Goal: Task Accomplishment & Management: Complete application form

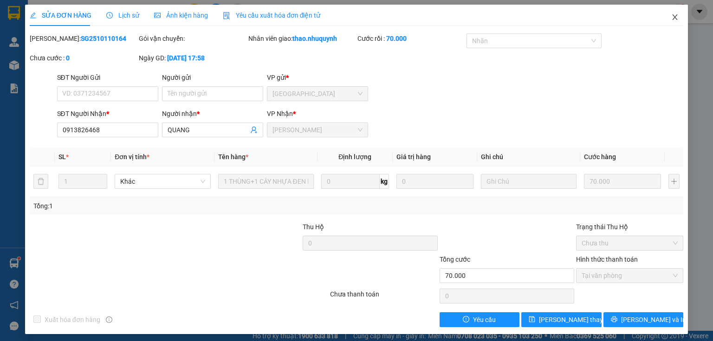
click at [673, 17] on icon "close" at bounding box center [675, 17] width 5 height 6
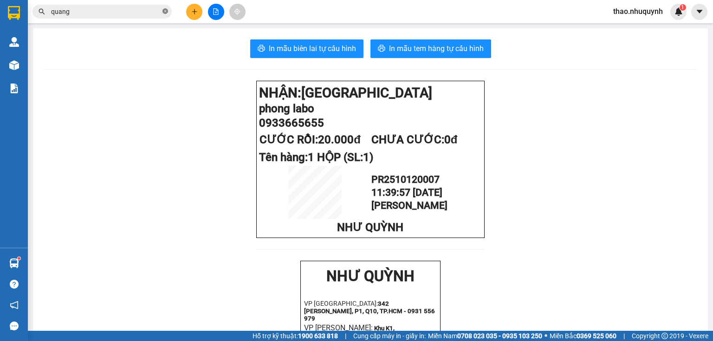
click at [165, 7] on span at bounding box center [165, 11] width 6 height 9
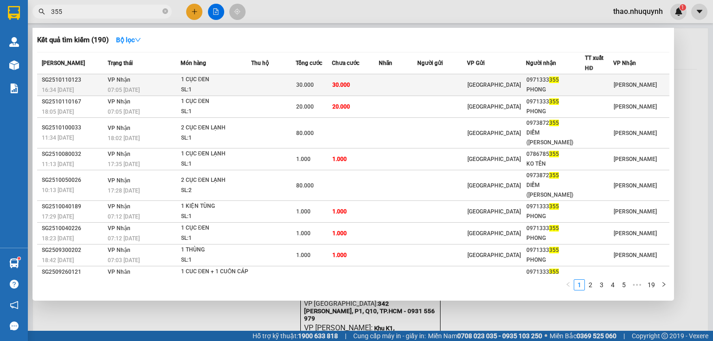
type input "355"
click at [302, 84] on span "30.000" at bounding box center [305, 85] width 18 height 6
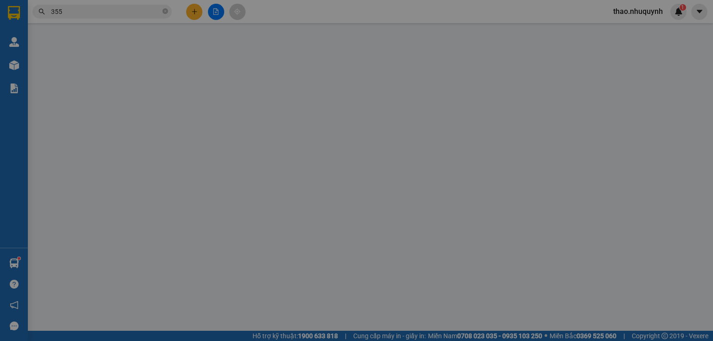
type input "0971333355"
type input "PHONG"
type input "30.000"
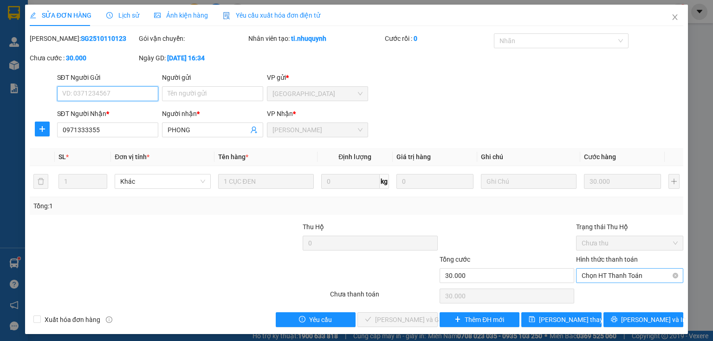
click at [597, 277] on span "Chọn HT Thanh Toán" at bounding box center [630, 276] width 96 height 14
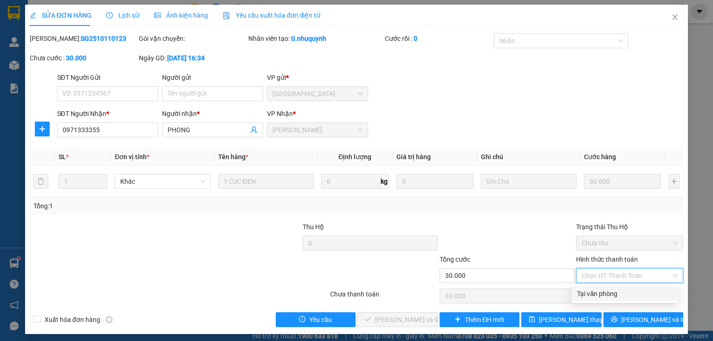
click at [594, 297] on div "Tại văn phòng" at bounding box center [625, 294] width 96 height 10
type input "0"
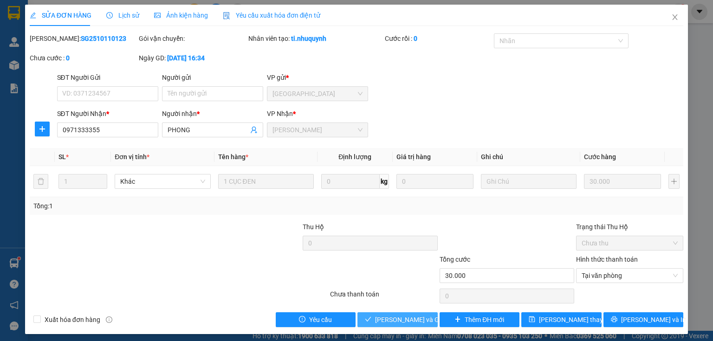
click at [420, 317] on span "[PERSON_NAME] và Giao hàng" at bounding box center [419, 320] width 89 height 10
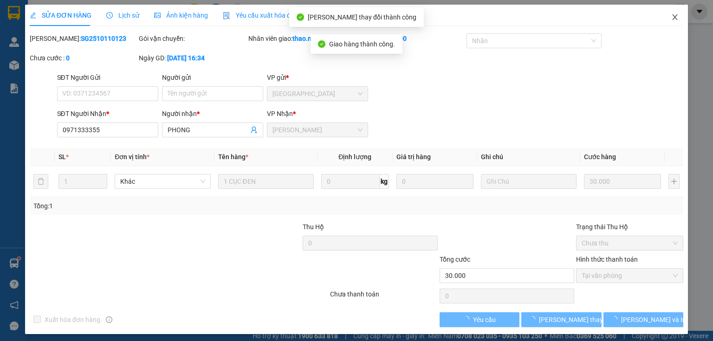
click at [673, 19] on icon "close" at bounding box center [675, 17] width 5 height 6
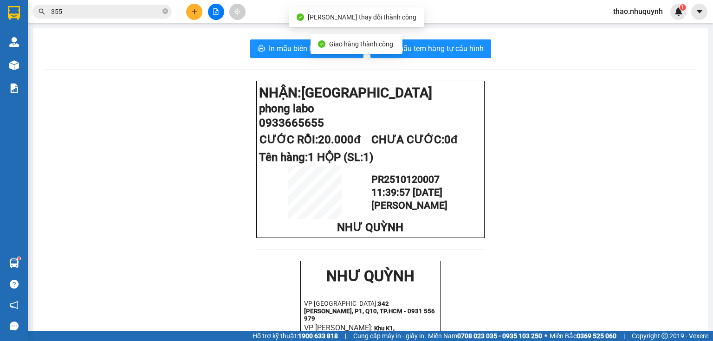
click at [100, 11] on input "355" at bounding box center [106, 11] width 110 height 10
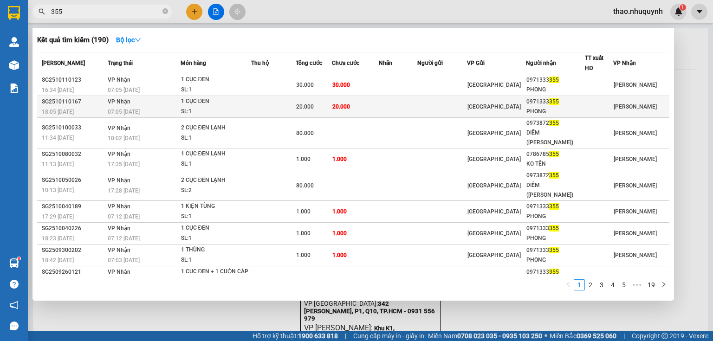
click at [379, 107] on td "20.000" at bounding box center [355, 107] width 47 height 22
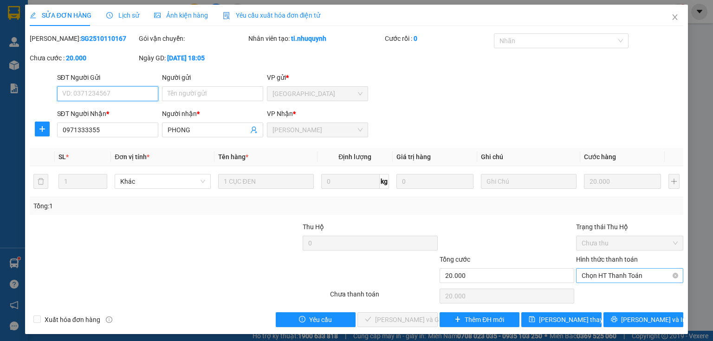
click at [605, 277] on span "Chọn HT Thanh Toán" at bounding box center [630, 276] width 96 height 14
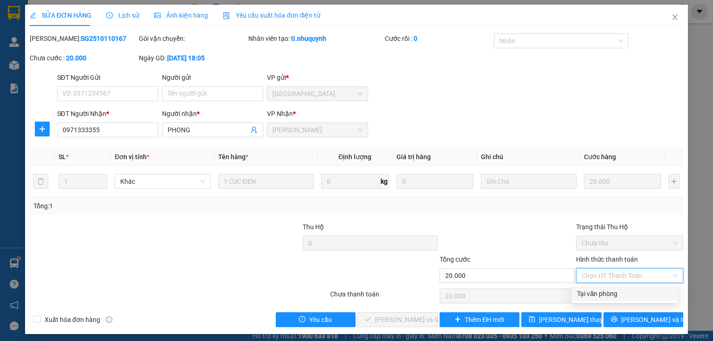
click at [598, 292] on div "Tại văn phòng" at bounding box center [625, 294] width 96 height 10
type input "0"
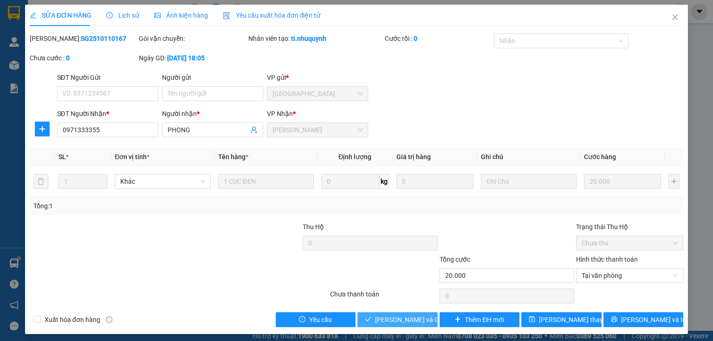
click at [386, 315] on span "[PERSON_NAME] và Giao hàng" at bounding box center [419, 320] width 89 height 10
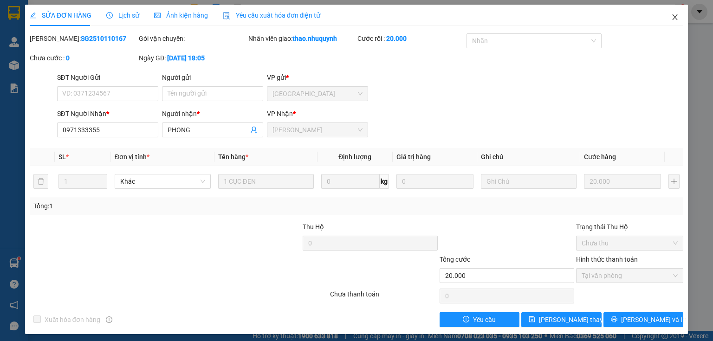
click at [672, 19] on icon "close" at bounding box center [674, 16] width 7 height 7
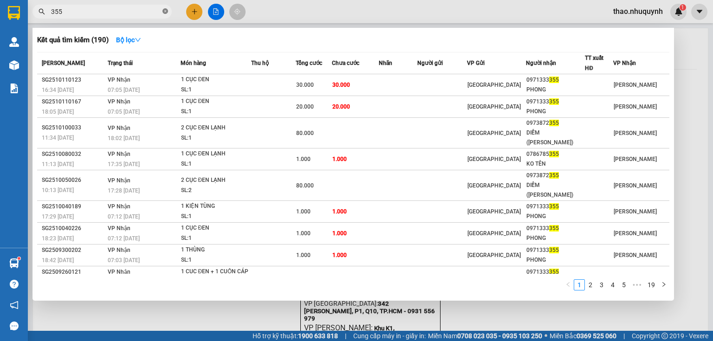
click at [165, 11] on icon "close-circle" at bounding box center [165, 11] width 6 height 6
type input "2016"
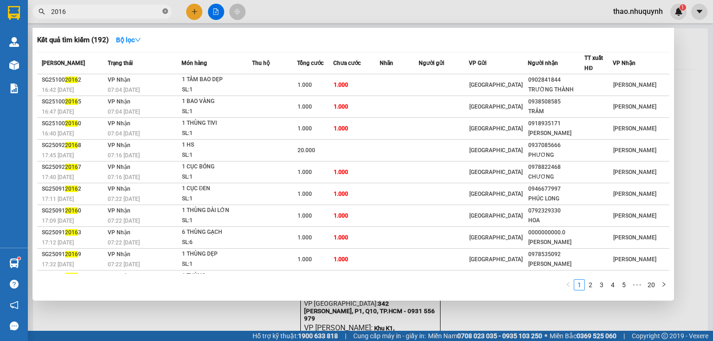
click at [167, 9] on icon "close-circle" at bounding box center [165, 11] width 6 height 6
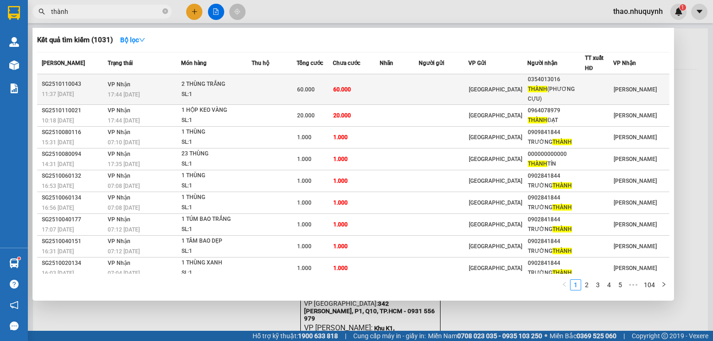
type input "thành"
click at [270, 85] on td at bounding box center [274, 89] width 45 height 31
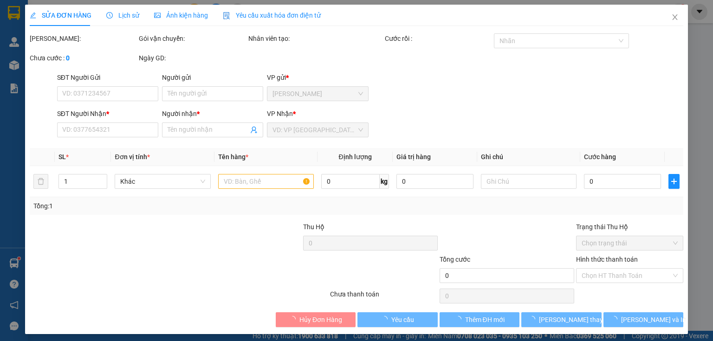
type input "0354013016"
type input "THÀNH (PHƯƠNG CỰU)"
type input "60.000"
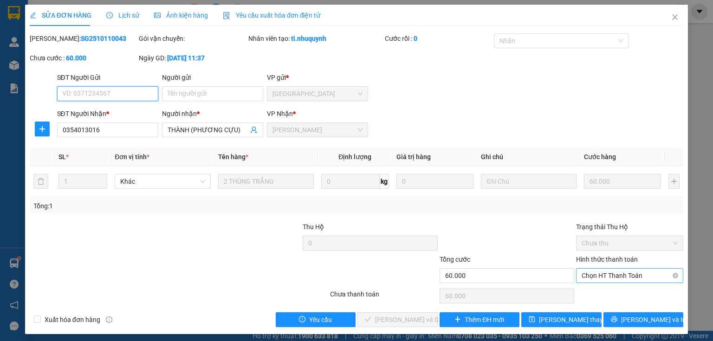
click at [589, 273] on span "Chọn HT Thanh Toán" at bounding box center [630, 276] width 96 height 14
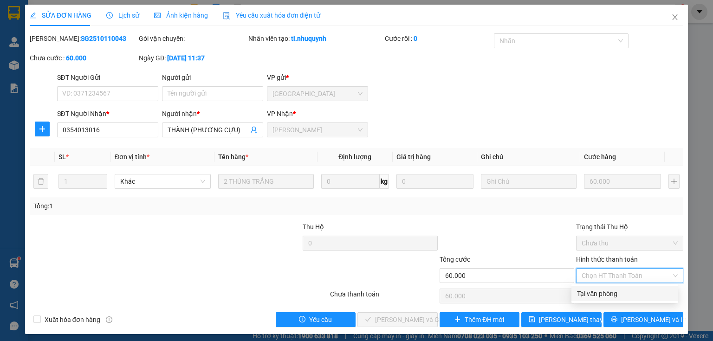
click at [592, 292] on div "Tại văn phòng" at bounding box center [625, 294] width 96 height 10
type input "0"
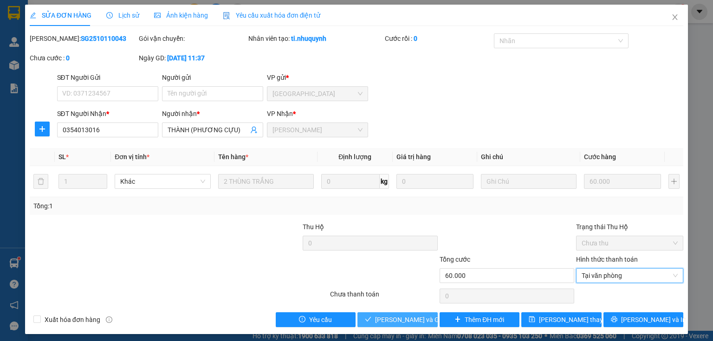
drag, startPoint x: 379, startPoint y: 319, endPoint x: 379, endPoint y: 291, distance: 28.8
click at [379, 318] on span "[PERSON_NAME] và Giao hàng" at bounding box center [419, 320] width 89 height 10
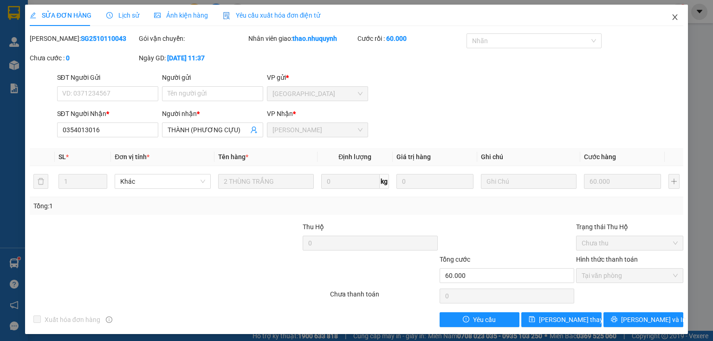
click at [671, 14] on icon "close" at bounding box center [674, 16] width 7 height 7
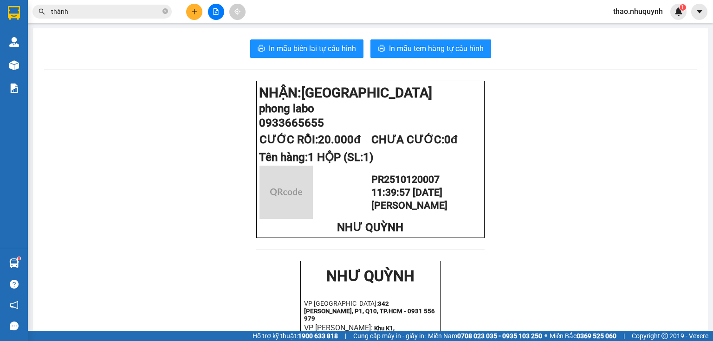
click at [198, 6] on button at bounding box center [194, 12] width 16 height 16
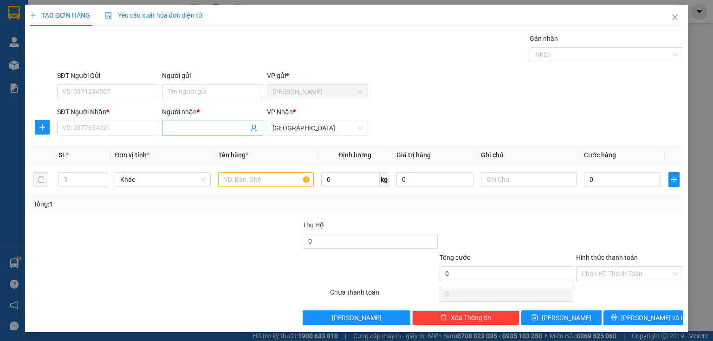
click at [186, 123] on input "Người nhận *" at bounding box center [208, 128] width 81 height 10
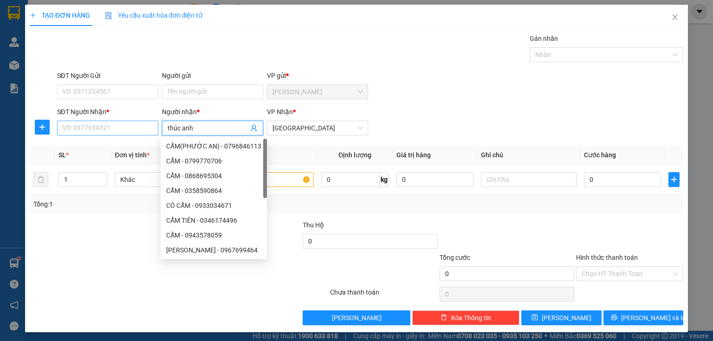
type input "thúc anh"
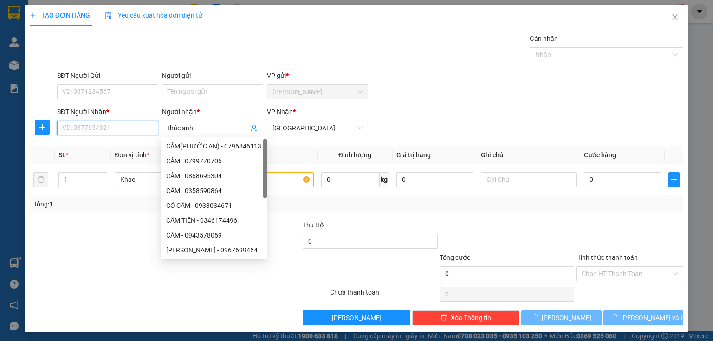
click at [99, 125] on input "SĐT Người Nhận *" at bounding box center [107, 128] width 101 height 15
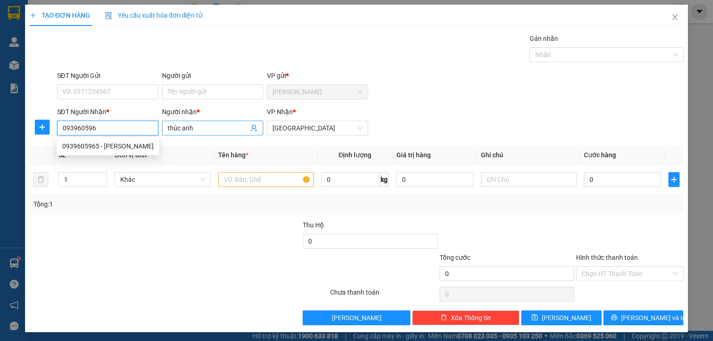
type input "0939605965"
click at [119, 149] on div "0939605965 - [PERSON_NAME]" at bounding box center [107, 146] width 91 height 10
type input "30.000"
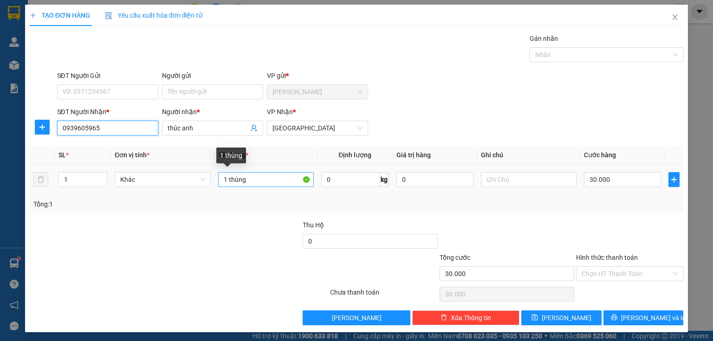
type input "0939605965"
click at [256, 178] on input "1 thùng" at bounding box center [266, 179] width 96 height 15
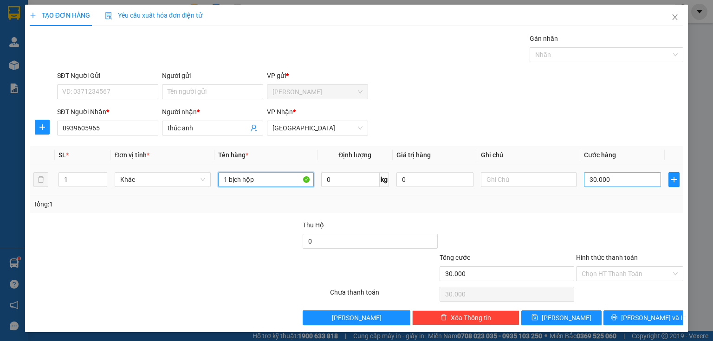
type input "1 bịch hộp"
click at [629, 180] on input "30.000" at bounding box center [622, 179] width 77 height 15
type input "2"
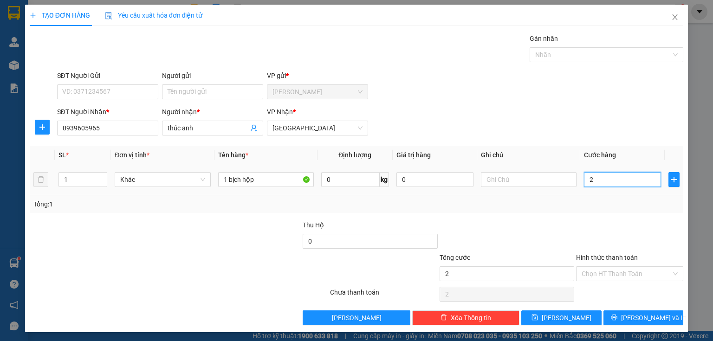
type input "20"
type input "200"
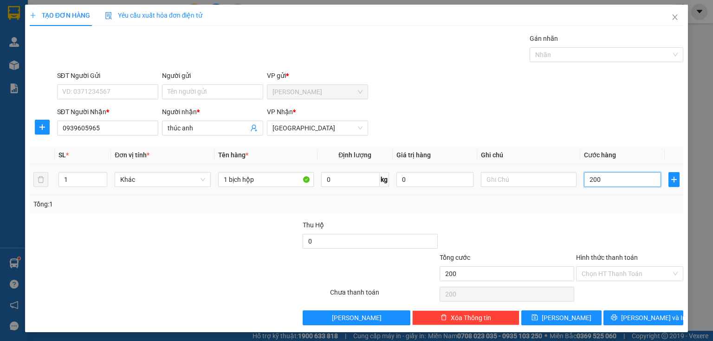
type input "2.000"
type input "20.000"
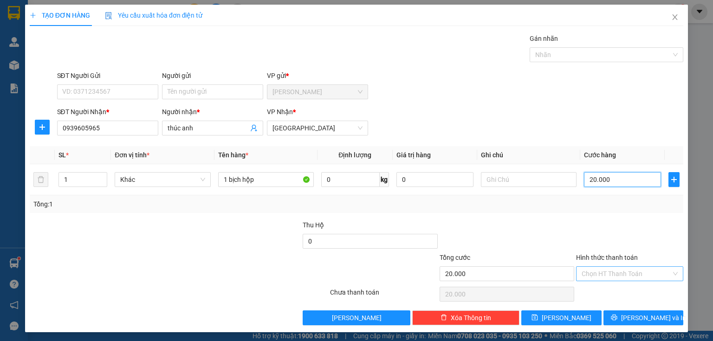
type input "20.000"
click at [594, 267] on input "Hình thức thanh toán" at bounding box center [627, 274] width 90 height 14
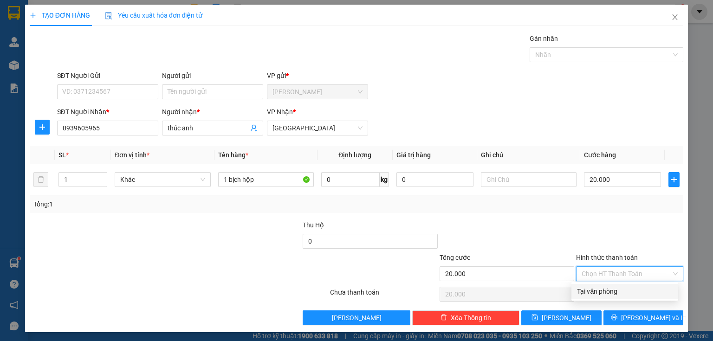
click at [594, 287] on div "Tại văn phòng" at bounding box center [625, 291] width 96 height 10
type input "0"
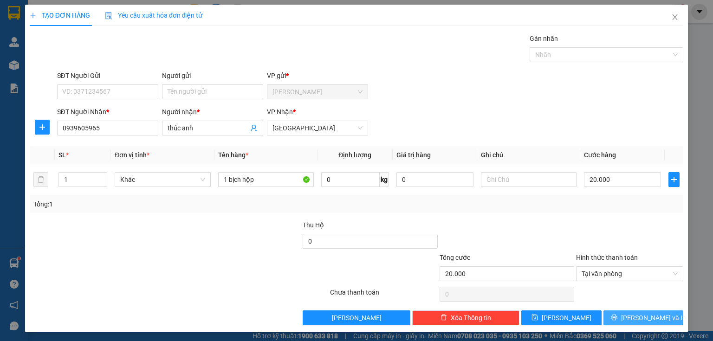
drag, startPoint x: 611, startPoint y: 321, endPoint x: 611, endPoint y: 310, distance: 10.7
click at [611, 320] on button "[PERSON_NAME] và In" at bounding box center [644, 318] width 80 height 15
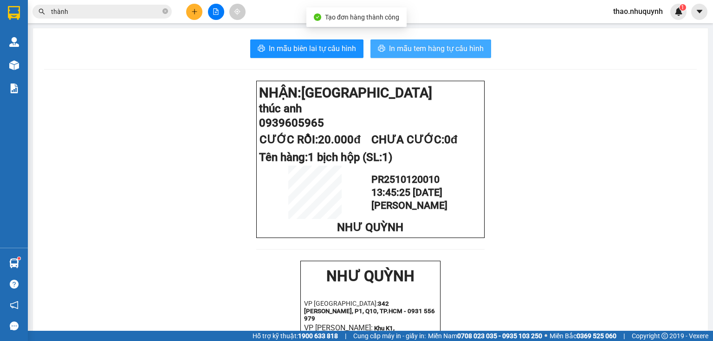
click at [389, 46] on span "In mẫu tem hàng tự cấu hình" at bounding box center [436, 49] width 95 height 12
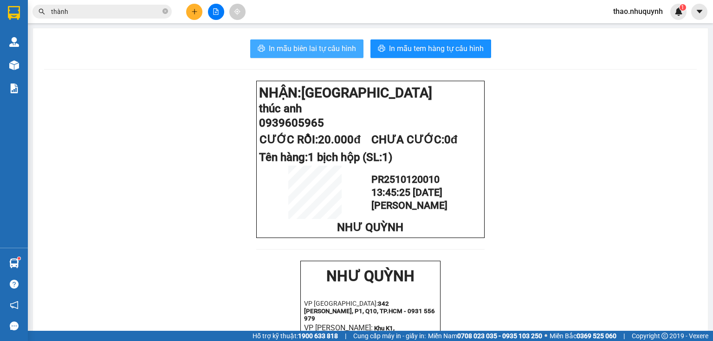
click at [305, 45] on span "In mẫu biên lai tự cấu hình" at bounding box center [312, 49] width 87 height 12
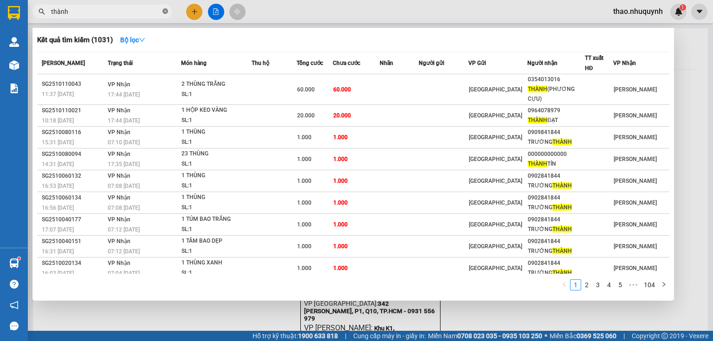
click at [164, 10] on icon "close-circle" at bounding box center [165, 11] width 6 height 6
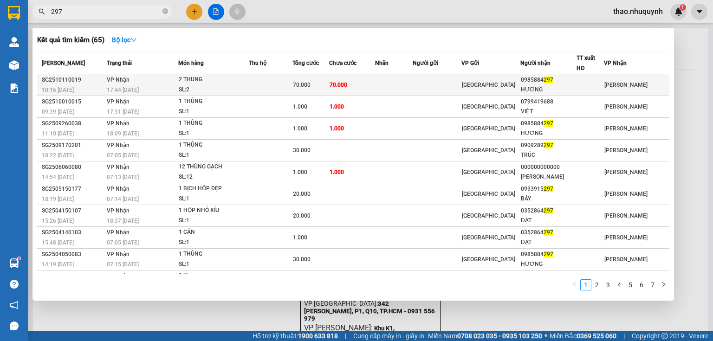
type input "297"
click at [201, 84] on div "2 THUNG" at bounding box center [214, 80] width 70 height 10
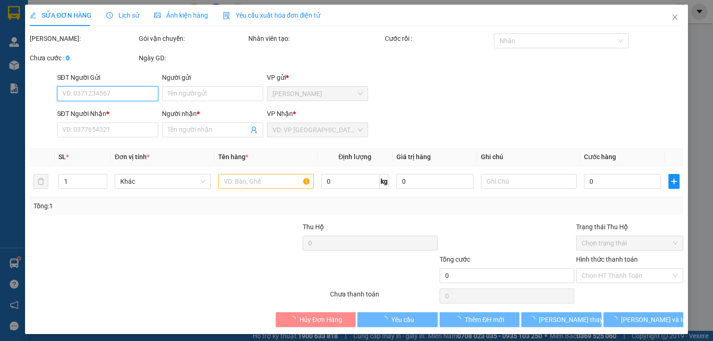
type input "0985884297"
type input "HƯƠNG"
type input "70.000"
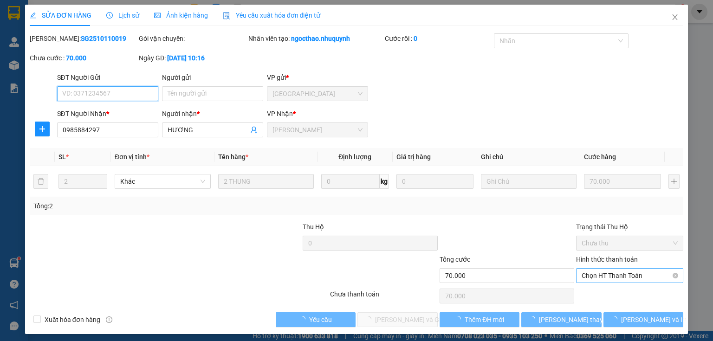
click at [605, 279] on span "Chọn HT Thanh Toán" at bounding box center [630, 276] width 96 height 14
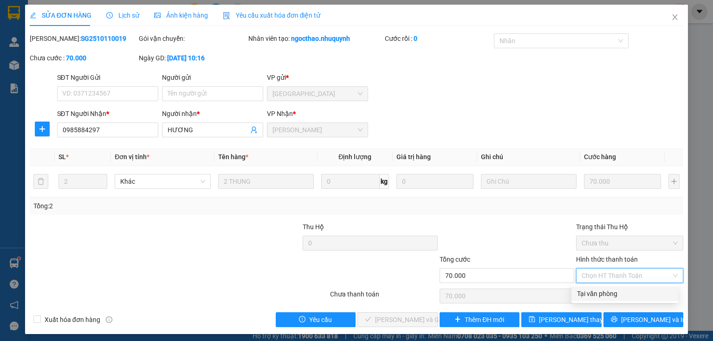
click at [588, 293] on div "Tại văn phòng" at bounding box center [625, 294] width 96 height 10
type input "0"
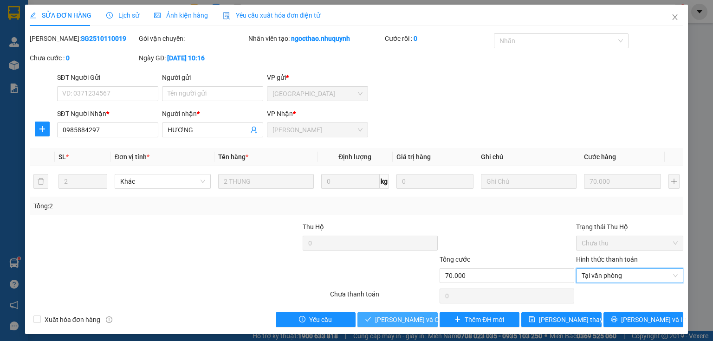
click at [381, 321] on span "[PERSON_NAME] và Giao hàng" at bounding box center [419, 320] width 89 height 10
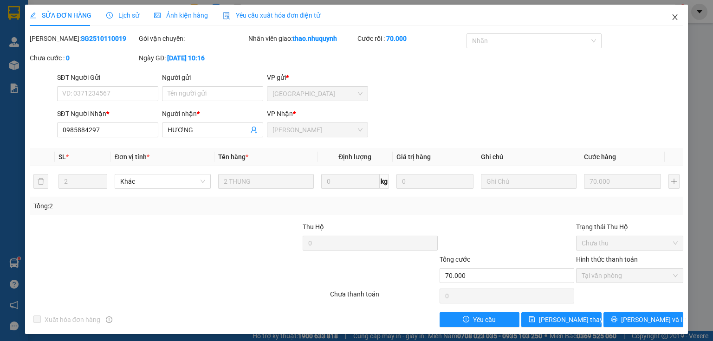
click at [671, 15] on icon "close" at bounding box center [674, 16] width 7 height 7
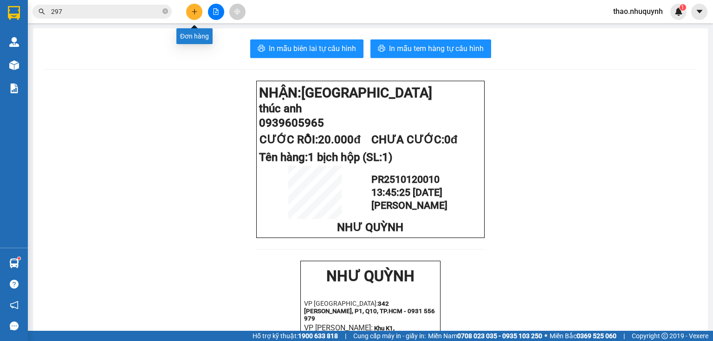
click at [190, 11] on button at bounding box center [194, 12] width 16 height 16
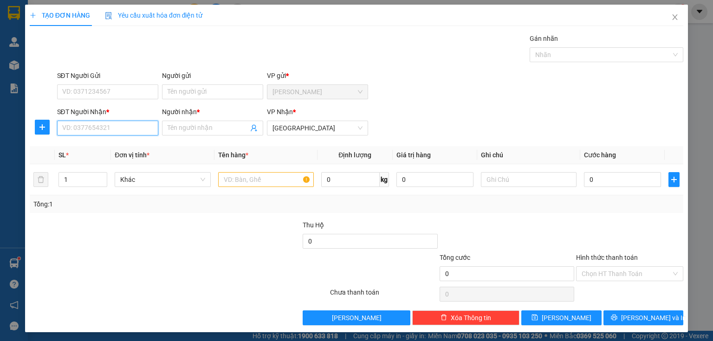
click at [93, 130] on input "SĐT Người Nhận *" at bounding box center [107, 128] width 101 height 15
type input "0000000932"
drag, startPoint x: 100, startPoint y: 149, endPoint x: 215, endPoint y: 196, distance: 124.1
click at [100, 149] on div "0000000932 - ko tên" at bounding box center [106, 146] width 89 height 10
type input "ko tên"
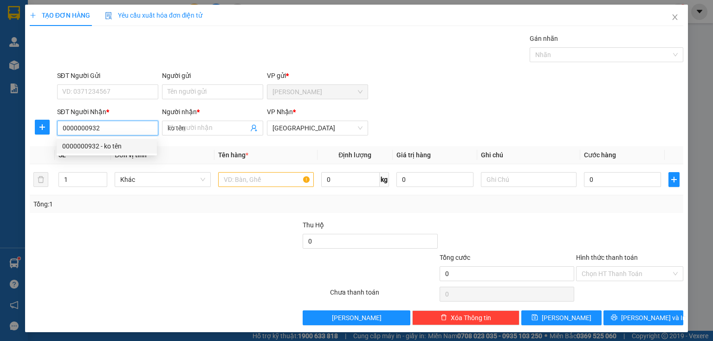
type input "100.000"
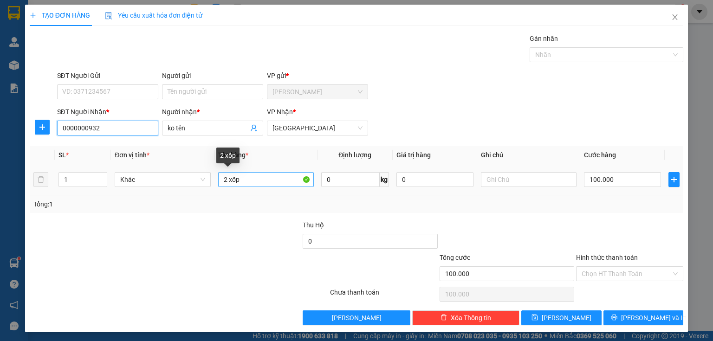
type input "0000000932"
drag, startPoint x: 227, startPoint y: 178, endPoint x: 214, endPoint y: 175, distance: 12.8
click at [214, 175] on td "2 xốp" at bounding box center [265, 179] width 103 height 31
type input "2 xốp"
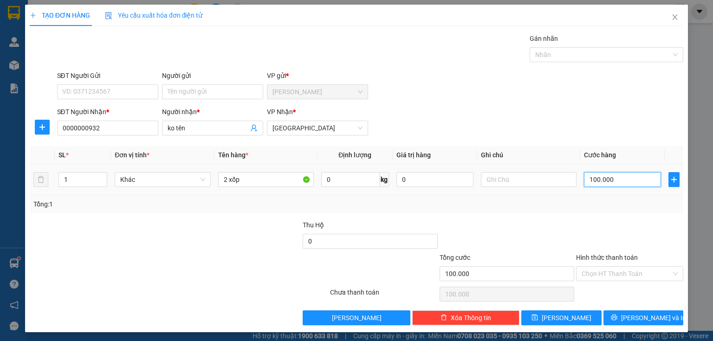
click at [607, 180] on input "100.000" at bounding box center [622, 179] width 77 height 15
type input "1"
type input "11"
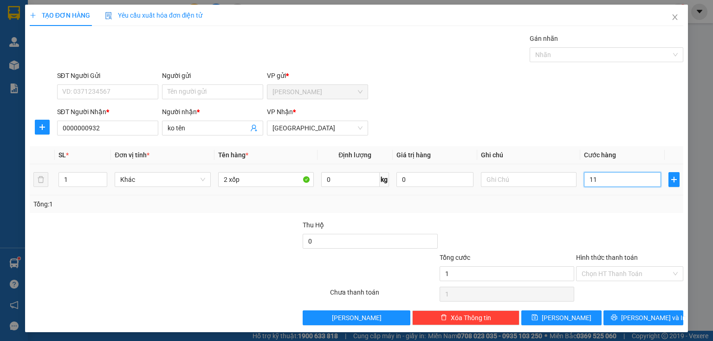
type input "11"
type input "110"
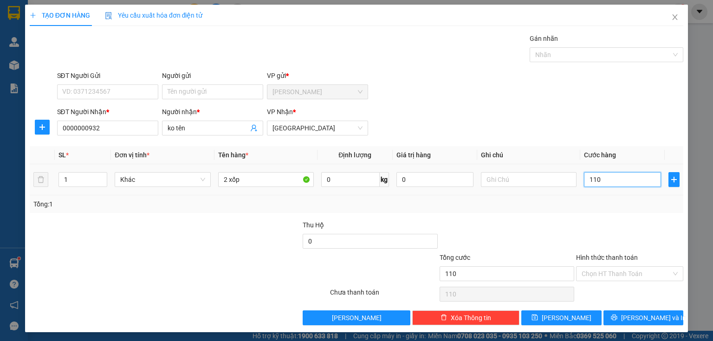
type input "1.100"
type input "11.000"
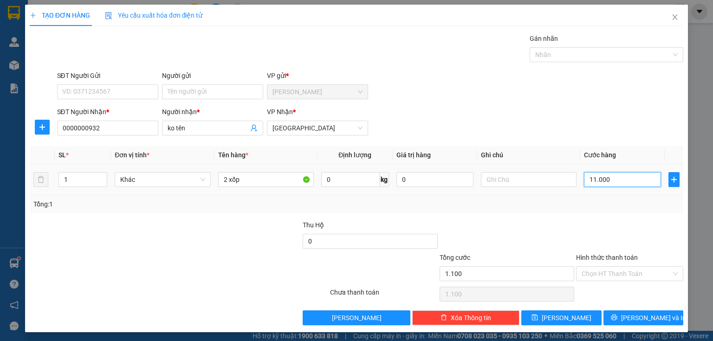
type input "11.000"
type input "110.000"
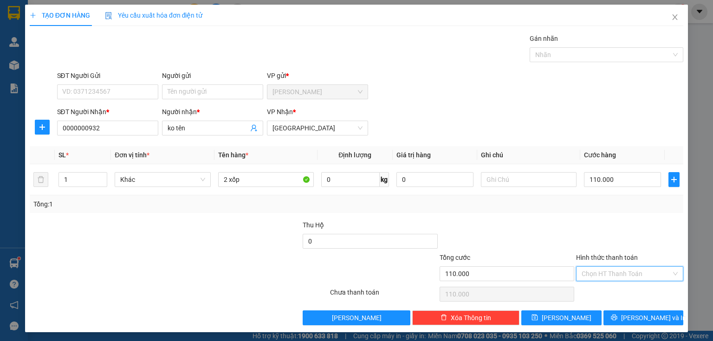
click at [593, 278] on input "Hình thức thanh toán" at bounding box center [627, 274] width 90 height 14
click at [596, 292] on div "Tại văn phòng" at bounding box center [625, 291] width 96 height 10
type input "0"
drag, startPoint x: 610, startPoint y: 318, endPoint x: 607, endPoint y: 303, distance: 14.9
click at [610, 317] on button "[PERSON_NAME] và In" at bounding box center [644, 318] width 80 height 15
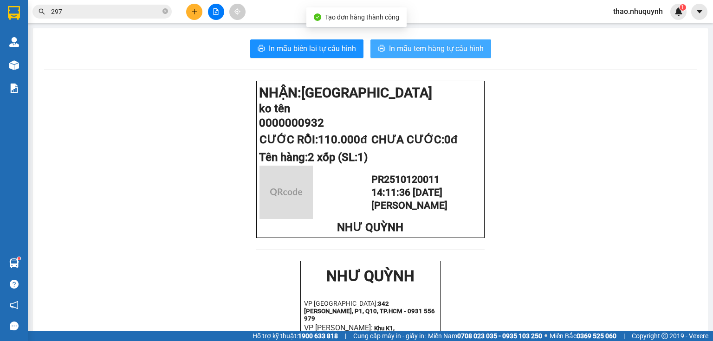
drag, startPoint x: 420, startPoint y: 56, endPoint x: 418, endPoint y: 47, distance: 8.9
click at [419, 51] on button "In mẫu tem hàng tự cấu hình" at bounding box center [430, 48] width 121 height 19
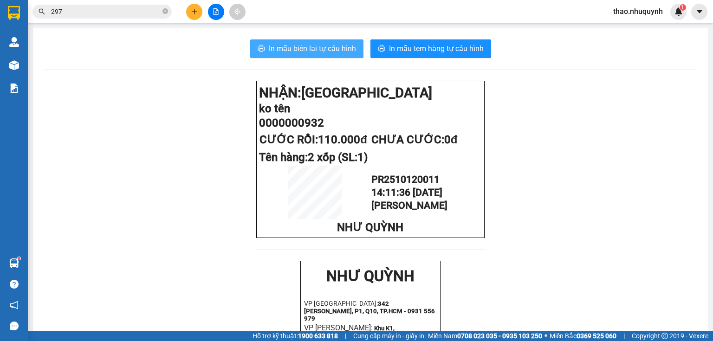
click at [298, 46] on span "In mẫu biên lai tự cấu hình" at bounding box center [312, 49] width 87 height 12
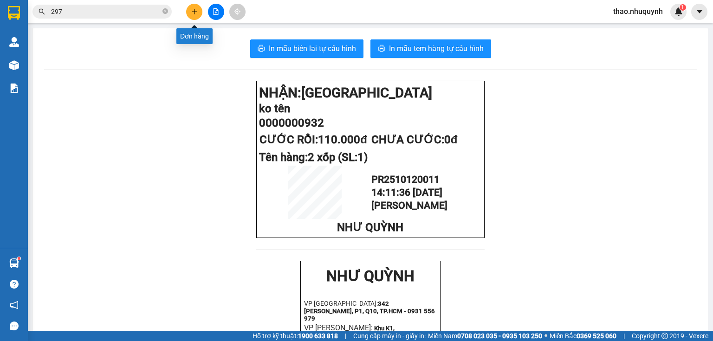
click at [195, 8] on icon "plus" at bounding box center [194, 11] width 6 height 6
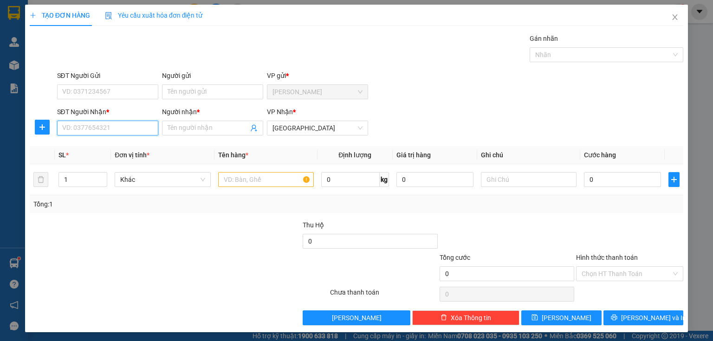
click at [127, 123] on input "SĐT Người Nhận *" at bounding box center [107, 128] width 101 height 15
type input "0000000713"
click at [109, 143] on div "0000000713 - k tên" at bounding box center [106, 146] width 89 height 10
type input "k tên"
type input "50.000"
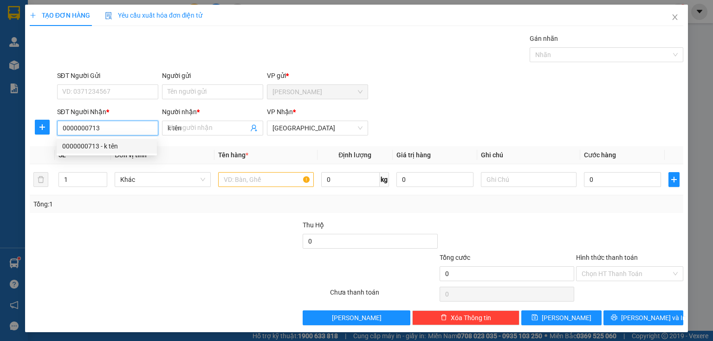
type input "50.000"
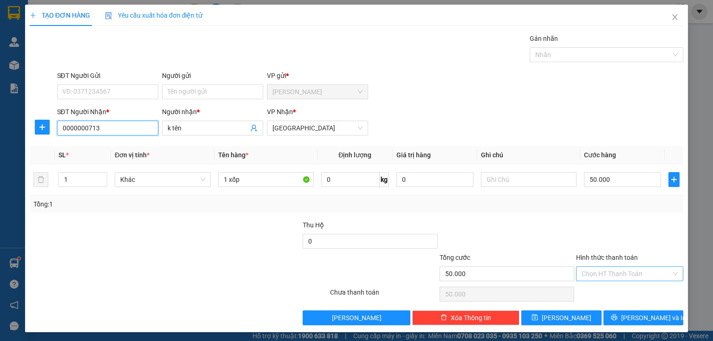
type input "0000000713"
click at [585, 274] on input "Hình thức thanh toán" at bounding box center [627, 274] width 90 height 14
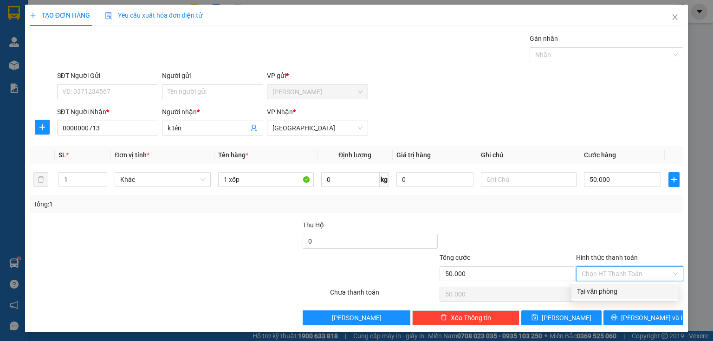
click at [588, 291] on div "Tại văn phòng" at bounding box center [625, 291] width 96 height 10
type input "0"
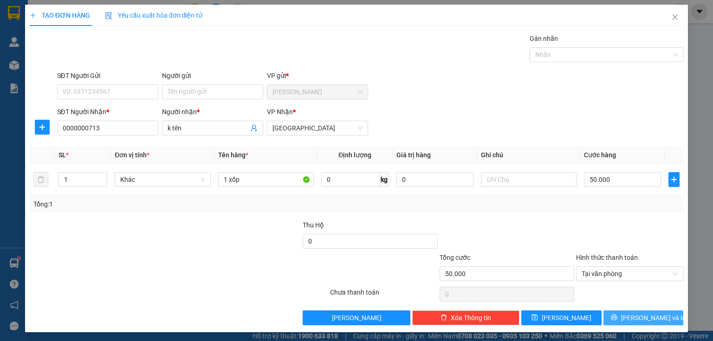
click at [613, 317] on button "[PERSON_NAME] và In" at bounding box center [644, 318] width 80 height 15
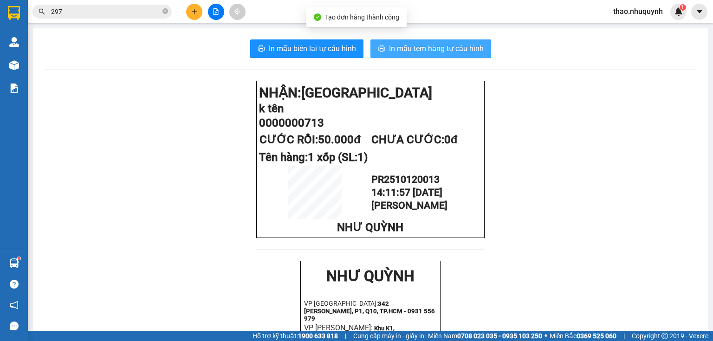
click at [395, 48] on span "In mẫu tem hàng tự cấu hình" at bounding box center [436, 49] width 95 height 12
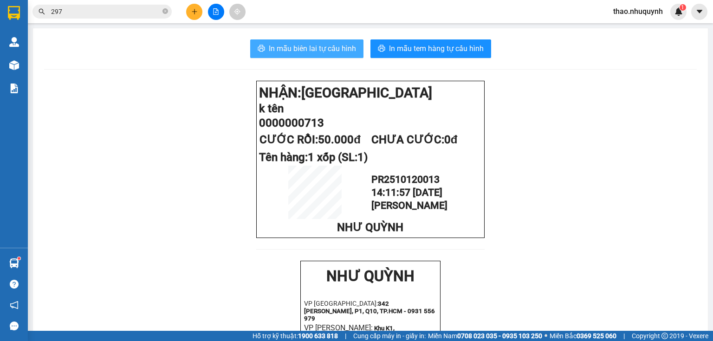
click at [303, 46] on span "In mẫu biên lai tự cấu hình" at bounding box center [312, 49] width 87 height 12
click at [622, 11] on span "thao.nhuquynh" at bounding box center [638, 12] width 65 height 12
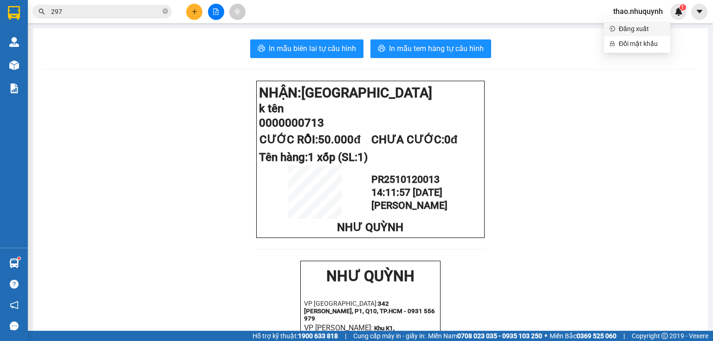
click at [623, 28] on span "Đăng xuất" at bounding box center [642, 29] width 46 height 10
